Goal: Task Accomplishment & Management: Manage account settings

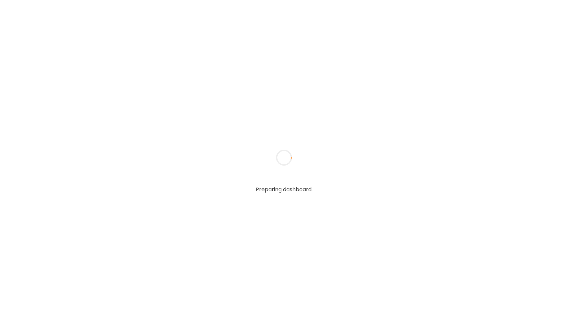
type textarea "**********"
type input "**********"
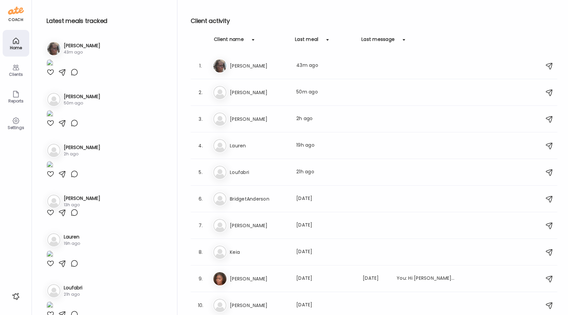
click at [53, 68] on img at bounding box center [50, 63] width 7 height 9
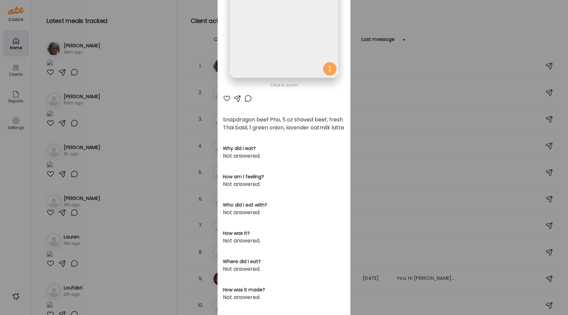
scroll to position [114, 0]
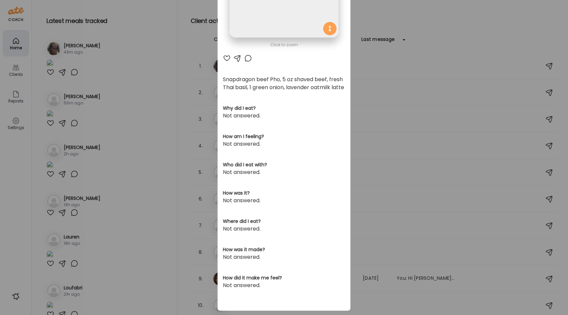
click at [410, 181] on div "Ate Coach Dashboard Wahoo! It’s official Take a moment to set up your Coach Pro…" at bounding box center [284, 157] width 568 height 315
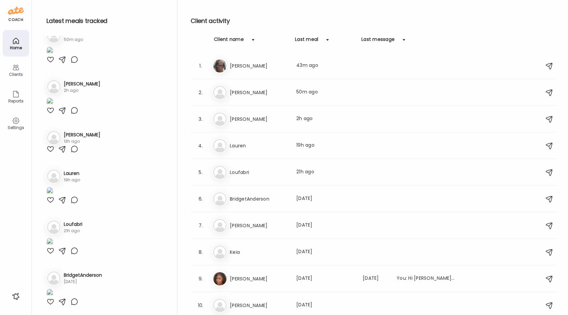
scroll to position [75, 0]
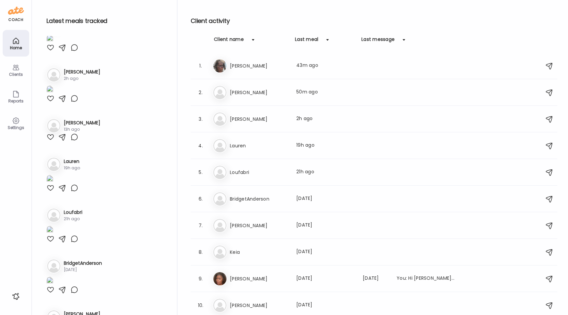
click at [53, 44] on img at bounding box center [50, 39] width 7 height 9
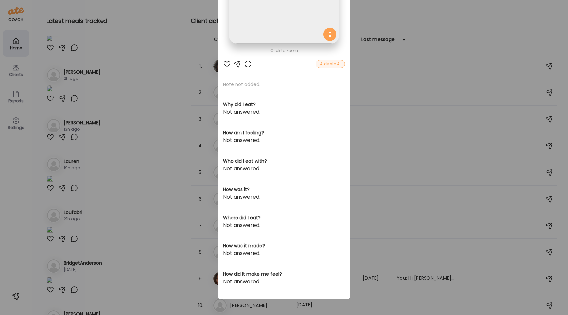
scroll to position [108, 0]
click at [190, 218] on div "Ate Coach Dashboard Wahoo! It’s official Take a moment to set up your Coach Pro…" at bounding box center [284, 157] width 568 height 315
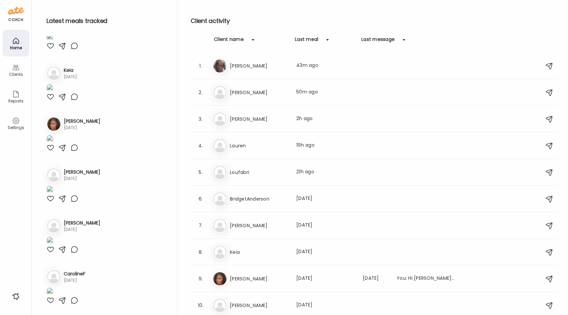
scroll to position [428, 0]
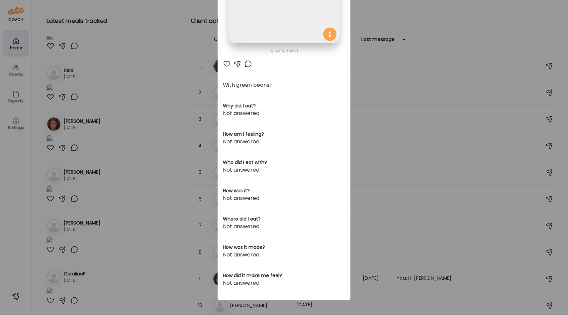
click at [184, 197] on div "Ate Coach Dashboard Wahoo! It’s official Take a moment to set up your Coach Pro…" at bounding box center [284, 157] width 568 height 315
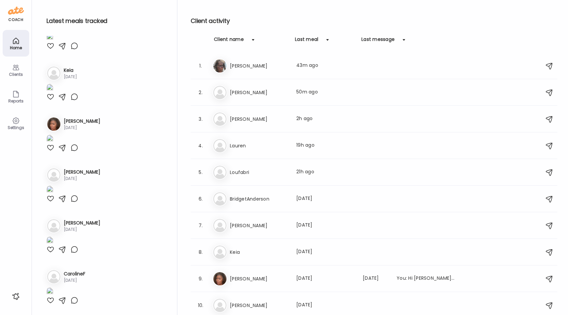
scroll to position [643, 0]
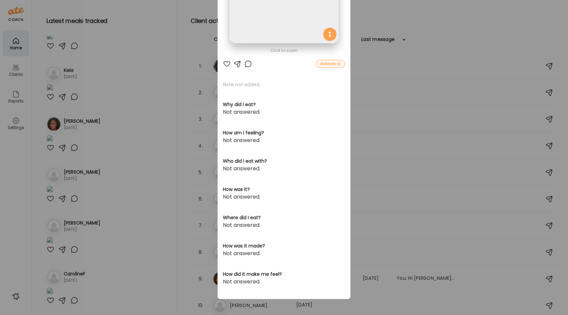
click at [169, 159] on div "Ate Coach Dashboard Wahoo! It’s official Take a moment to set up your Coach Pro…" at bounding box center [284, 157] width 568 height 315
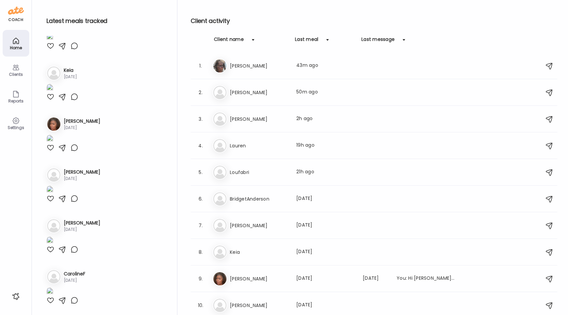
scroll to position [725, 0]
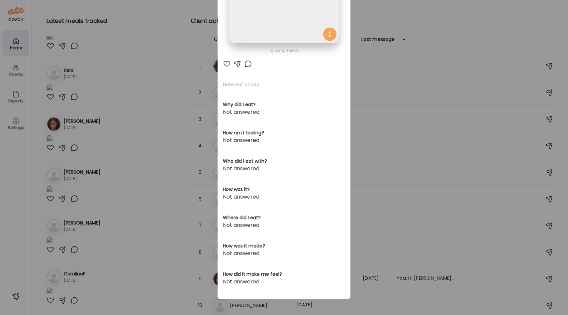
click at [194, 204] on div "Ate Coach Dashboard Wahoo! It’s official Take a moment to set up your Coach Pro…" at bounding box center [284, 157] width 568 height 315
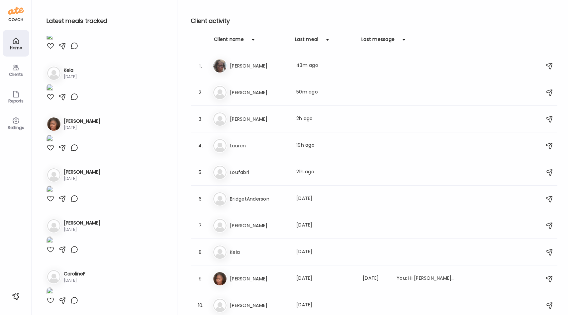
scroll to position [893, 0]
click at [53, 42] on img at bounding box center [50, 37] width 7 height 9
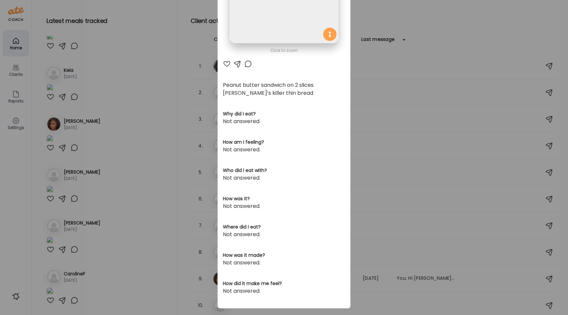
click at [180, 204] on div "Ate Coach Dashboard Wahoo! It’s official Take a moment to set up your Coach Pro…" at bounding box center [284, 157] width 568 height 315
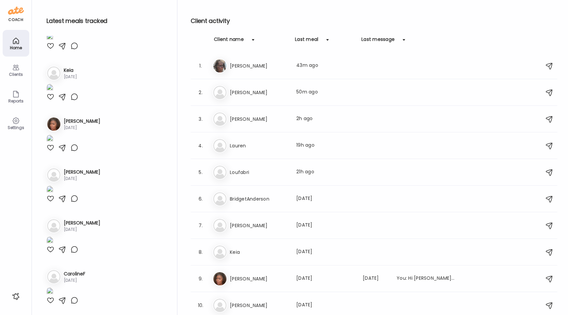
scroll to position [1115, 0]
click at [53, 93] on img at bounding box center [50, 88] width 7 height 9
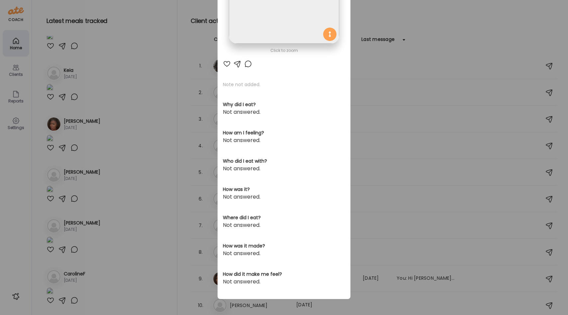
click at [198, 182] on div "Ate Coach Dashboard Wahoo! It’s official Take a moment to set up your Coach Pro…" at bounding box center [284, 157] width 568 height 315
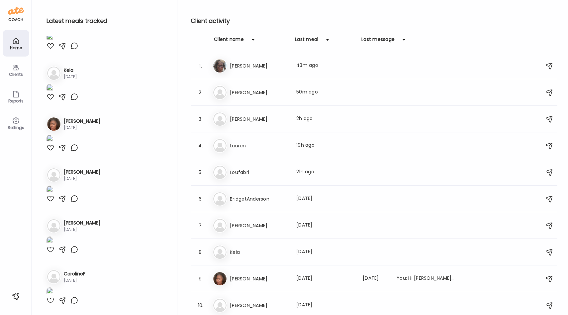
scroll to position [778, 0]
